Goal: Transaction & Acquisition: Purchase product/service

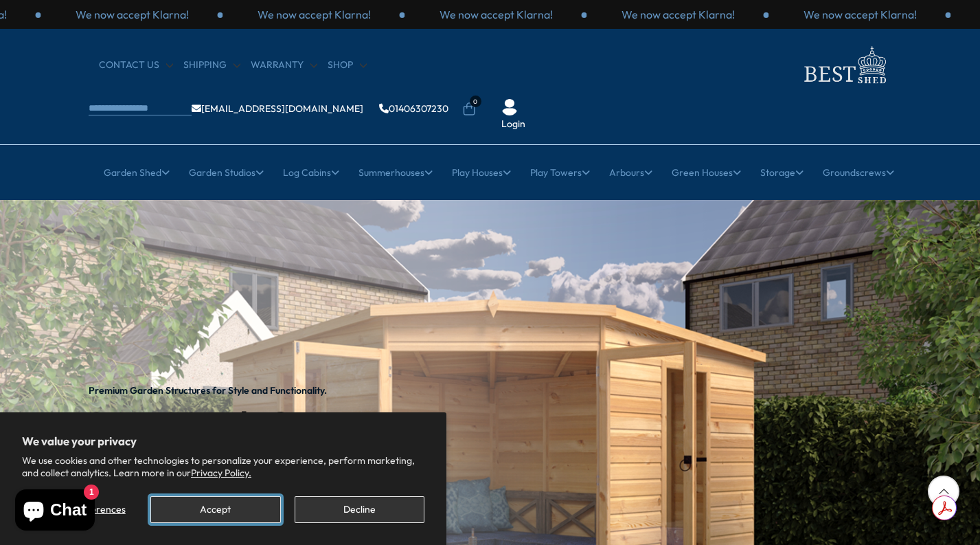
click at [258, 505] on button "Accept" at bounding box center [215, 509] width 130 height 27
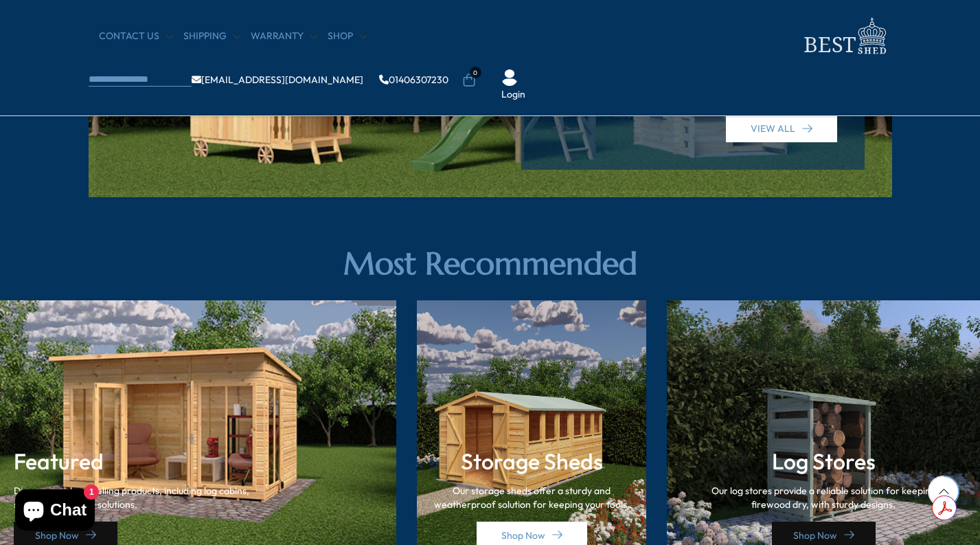
scroll to position [1923, 0]
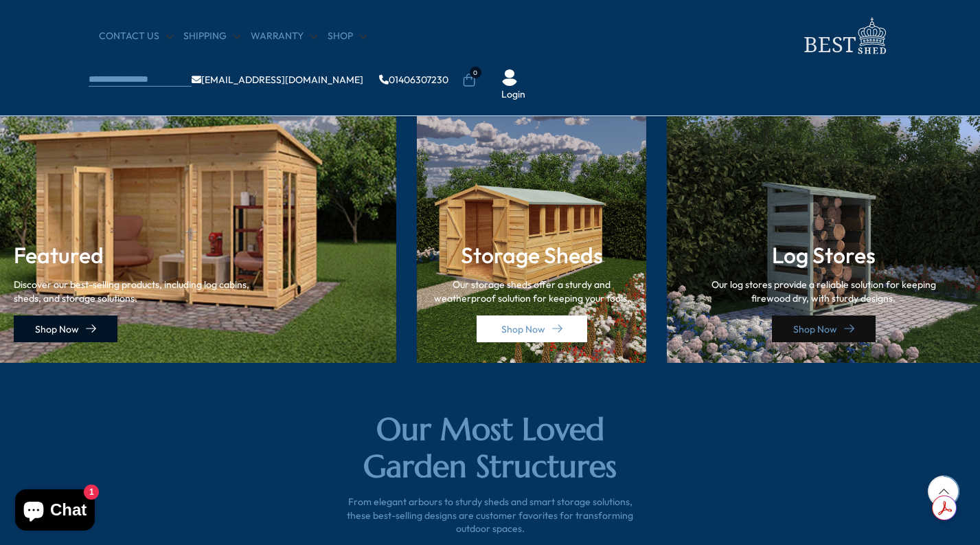
click at [80, 326] on link "Shop Now" at bounding box center [66, 328] width 104 height 27
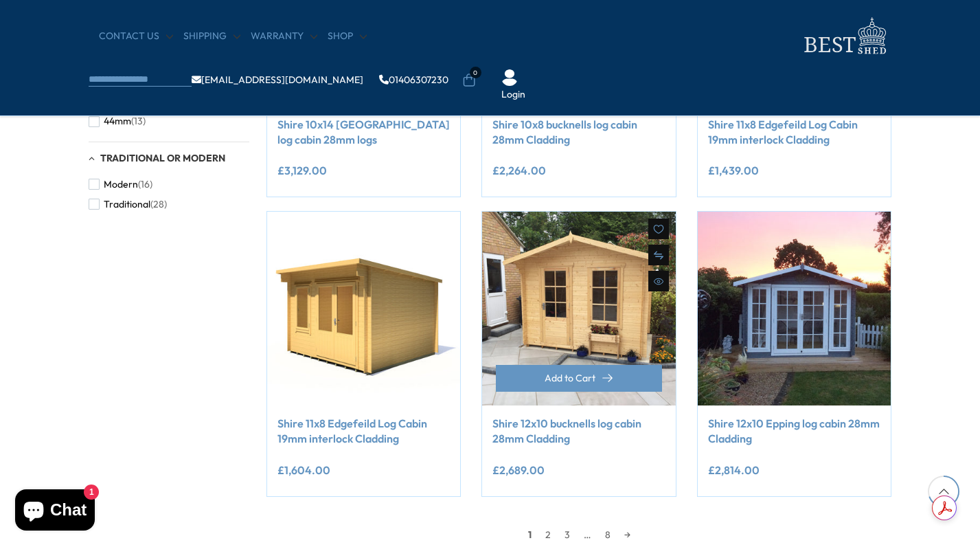
scroll to position [1099, 0]
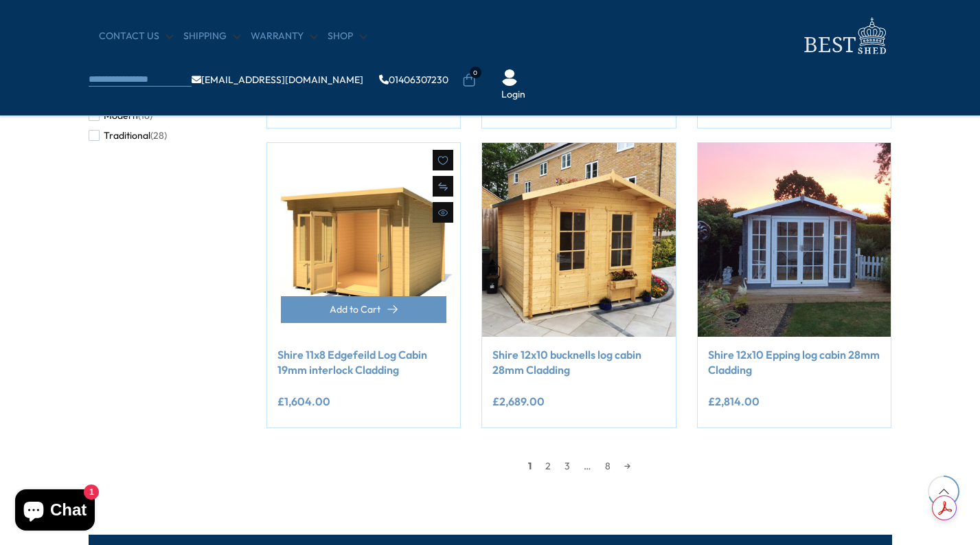
click at [370, 286] on img at bounding box center [364, 240] width 194 height 194
